Goal: Navigation & Orientation: Find specific page/section

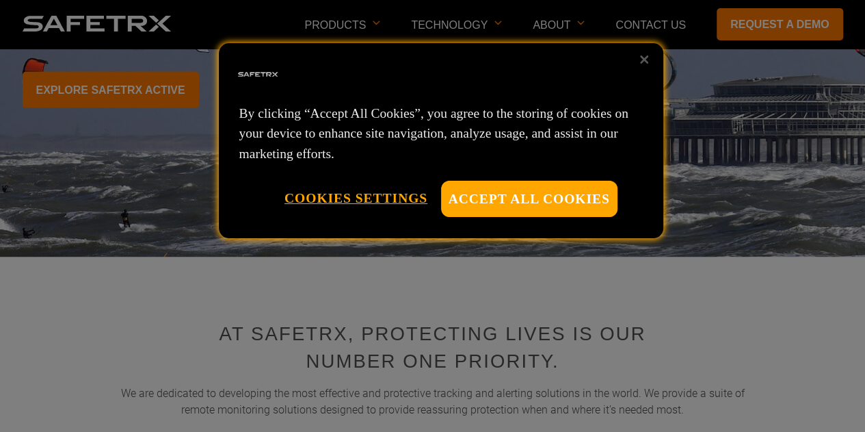
scroll to position [329, 0]
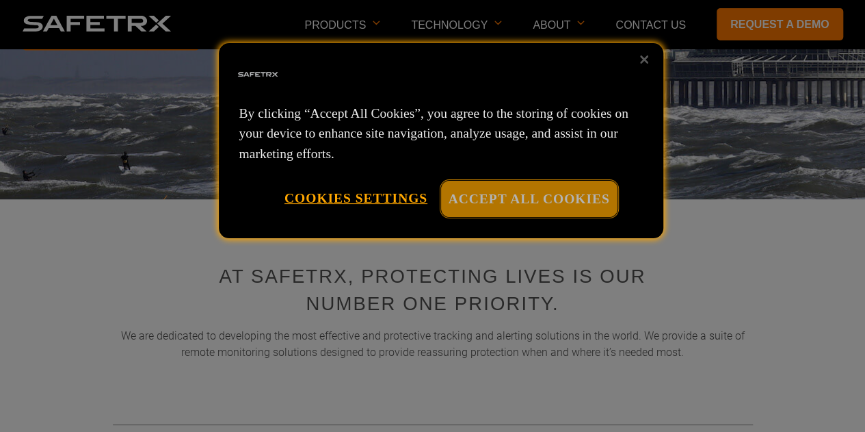
click at [575, 191] on button "Accept All Cookies" at bounding box center [529, 199] width 176 height 36
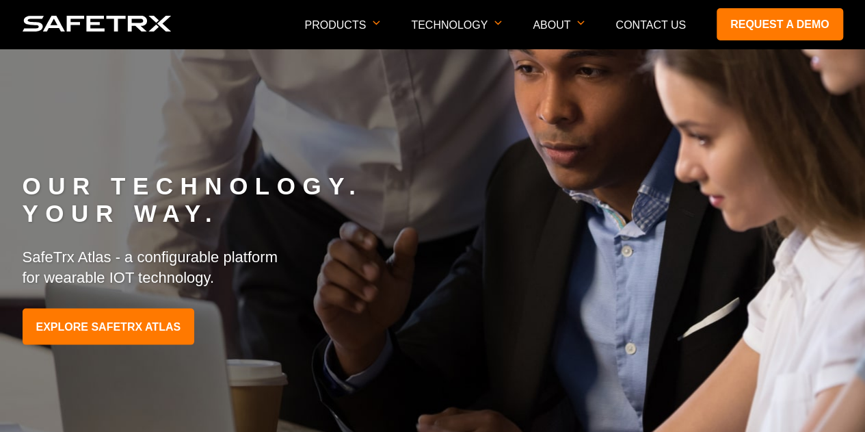
scroll to position [0, 0]
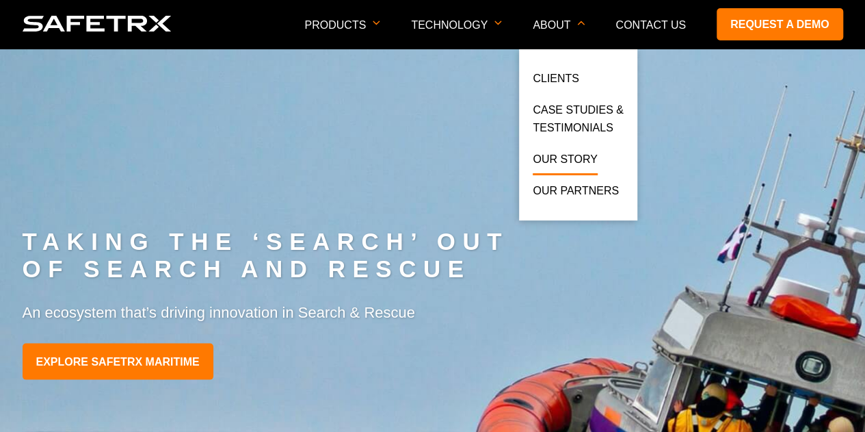
click at [585, 159] on link "Our Story" at bounding box center [565, 162] width 65 height 25
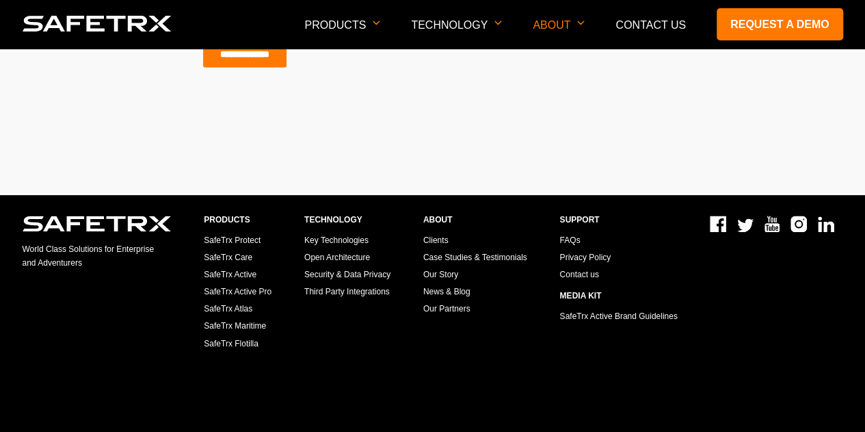
scroll to position [966, 0]
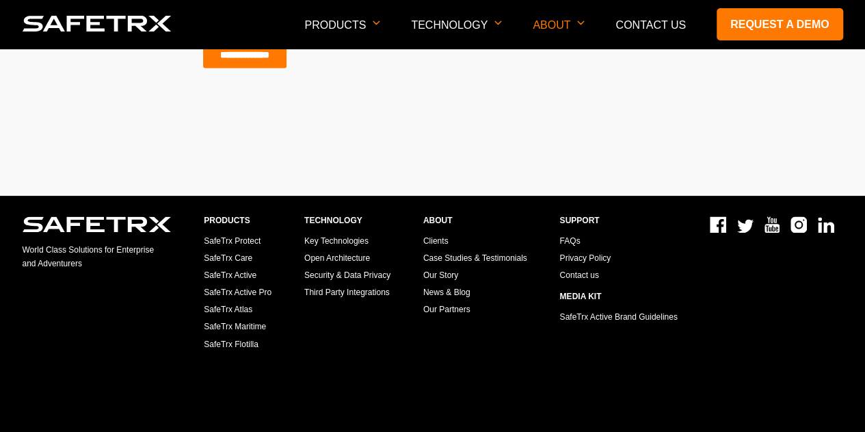
click at [451, 288] on link "News & Blog" at bounding box center [446, 292] width 47 height 10
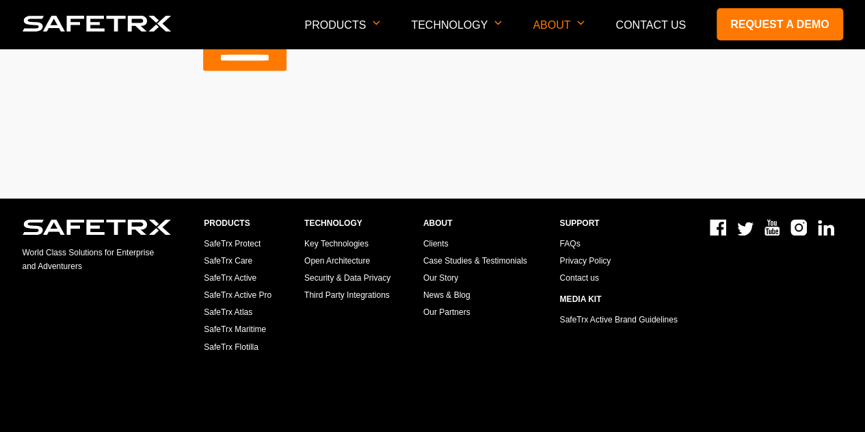
click at [434, 292] on link "News & Blog" at bounding box center [446, 295] width 47 height 10
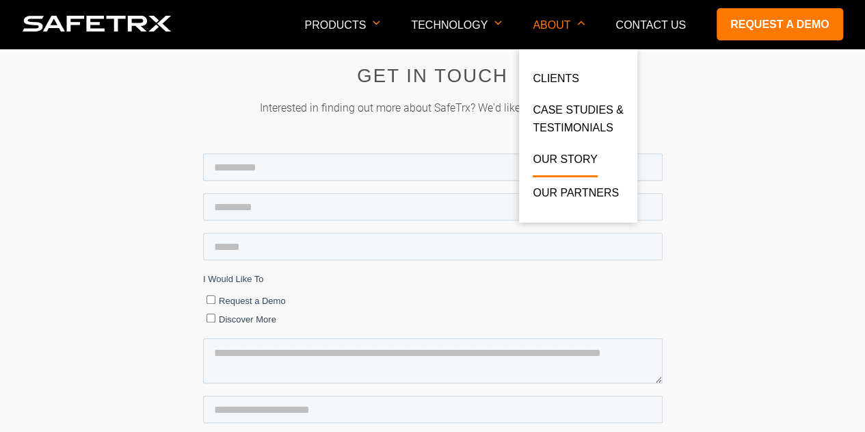
scroll to position [522, 0]
